Goal: Communication & Community: Participate in discussion

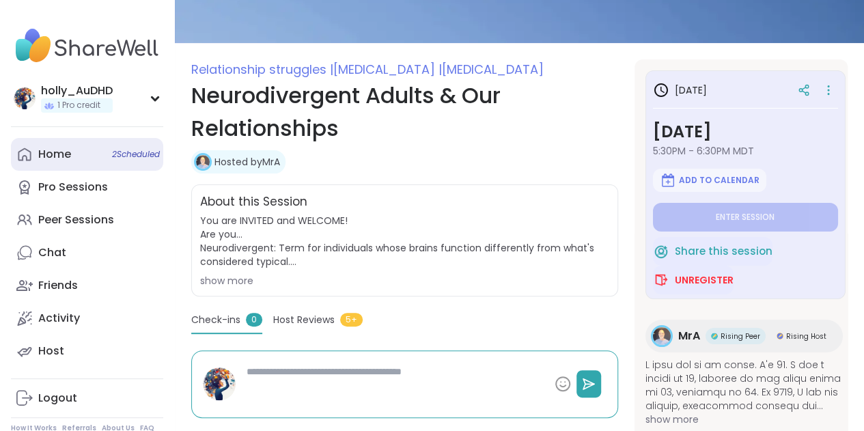
click at [66, 162] on div "Home 2 Scheduled" at bounding box center [54, 154] width 33 height 15
type textarea "*"
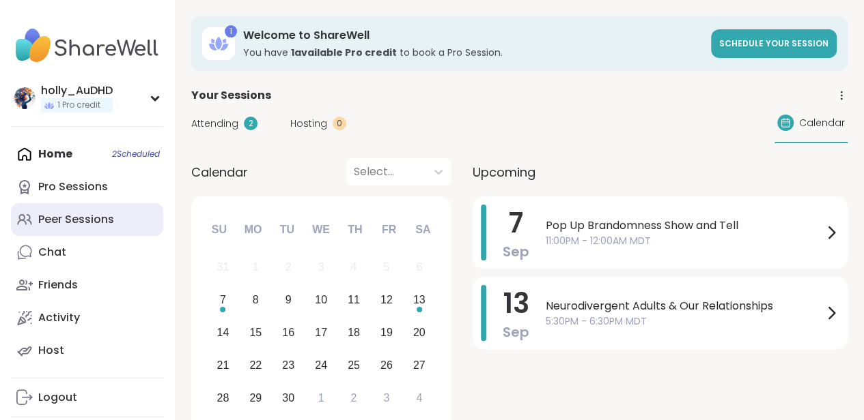
click at [91, 227] on div "Peer Sessions" at bounding box center [76, 219] width 76 height 15
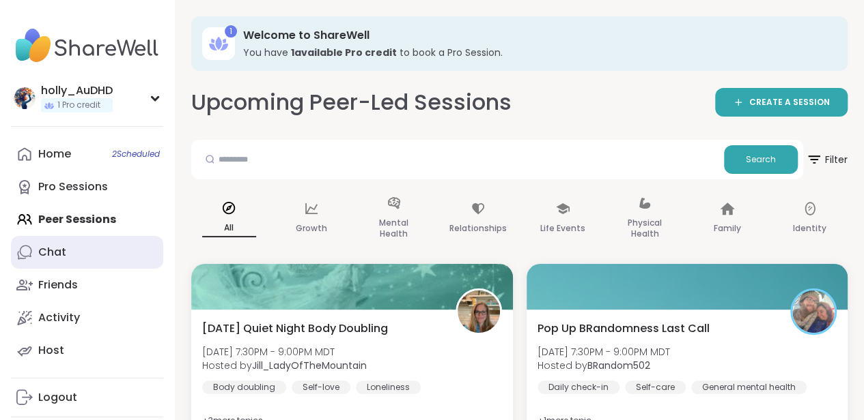
click at [55, 260] on div "Chat" at bounding box center [52, 252] width 28 height 15
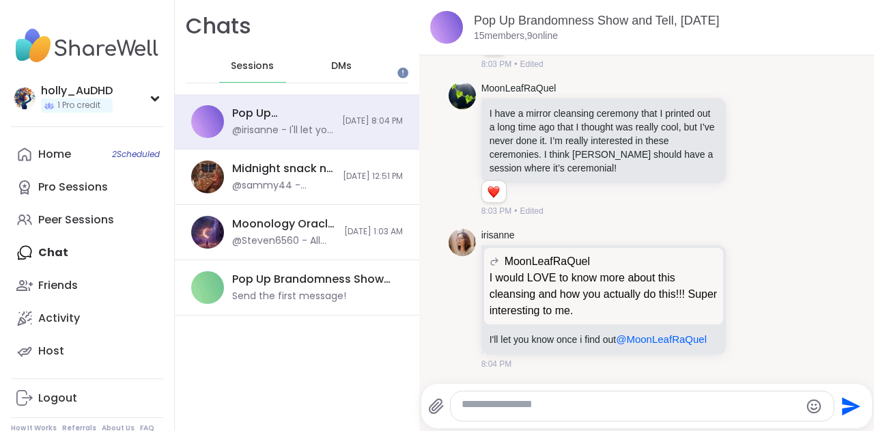
click at [352, 73] on span "DMs" at bounding box center [341, 66] width 20 height 14
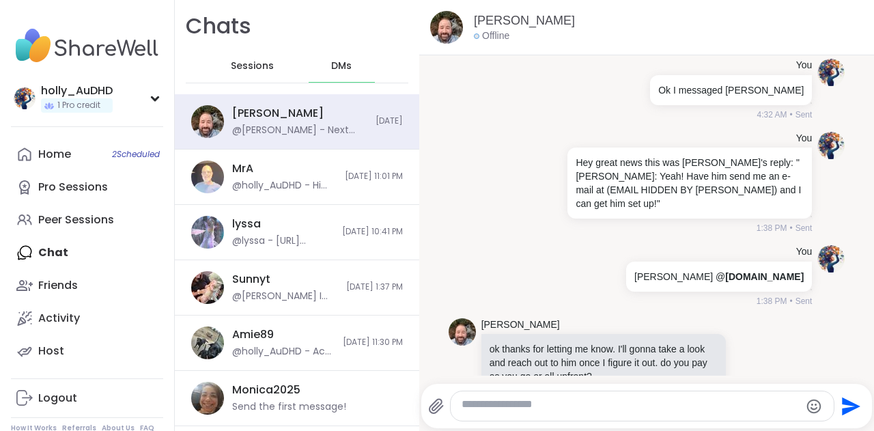
scroll to position [9609, 0]
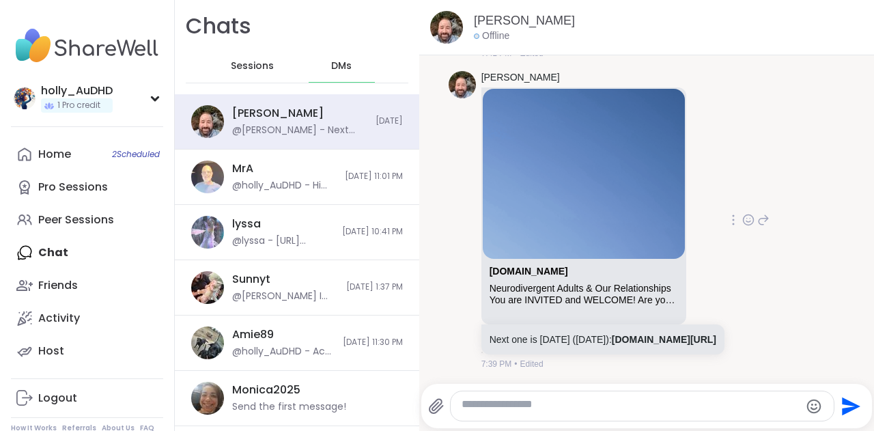
click at [754, 213] on icon at bounding box center [748, 220] width 12 height 14
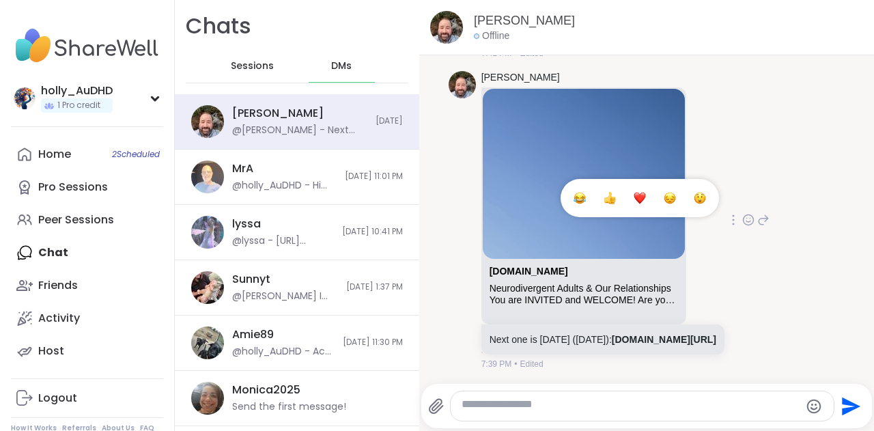
click at [615, 192] on div "Select Reaction: Thumbs up" at bounding box center [609, 198] width 12 height 12
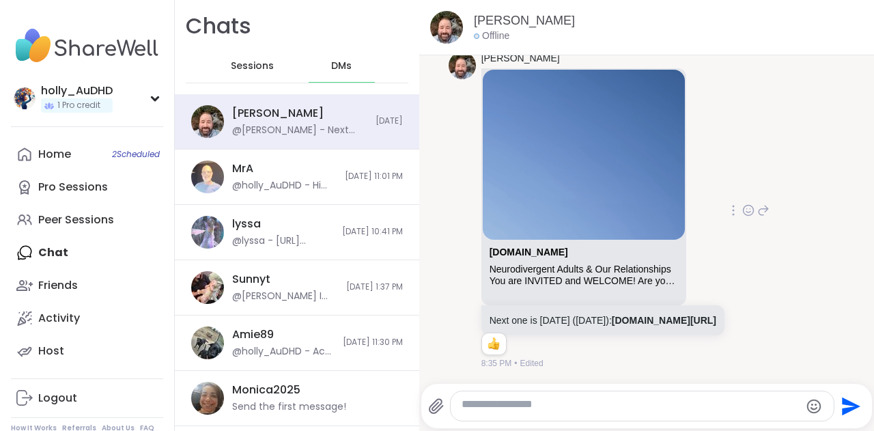
scroll to position [9432, 0]
